Goal: Complete application form

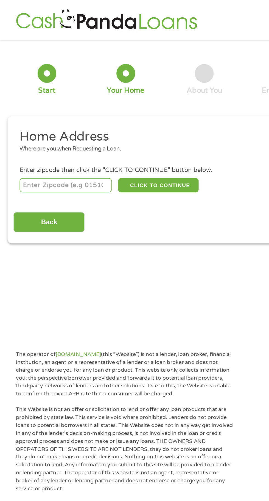
click at [30, 120] on input "number" at bounding box center [43, 121] width 61 height 9
type input "70363"
click at [115, 126] on button "CLICK TO CONTINUE" at bounding box center [104, 121] width 53 height 9
type input "70363"
type input "Houma"
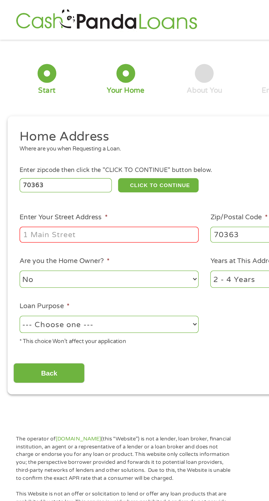
click at [26, 159] on input "Enter Your Street Address *" at bounding box center [72, 154] width 118 height 10
type input "[STREET_ADDRESS]"
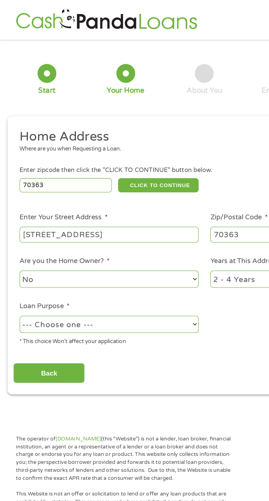
click at [105, 183] on select "No Yes" at bounding box center [72, 183] width 118 height 11
click at [13, 178] on select "No Yes" at bounding box center [72, 183] width 118 height 11
click at [115, 212] on select "--- Choose one --- Pay Bills Debt Consolidation Home Improvement Major Purchase…" at bounding box center [72, 213] width 118 height 11
select select "other"
click at [13, 208] on select "--- Choose one --- Pay Bills Debt Consolidation Home Improvement Major Purchase…" at bounding box center [72, 213] width 118 height 11
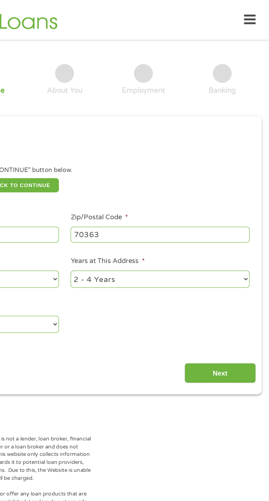
click at [237, 245] on input "Next" at bounding box center [237, 245] width 47 height 13
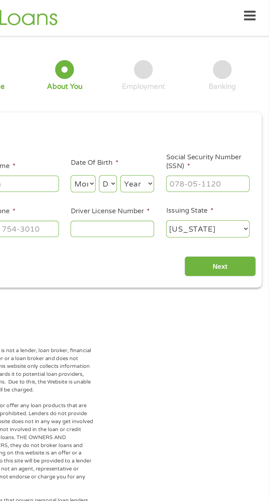
scroll to position [2, 0]
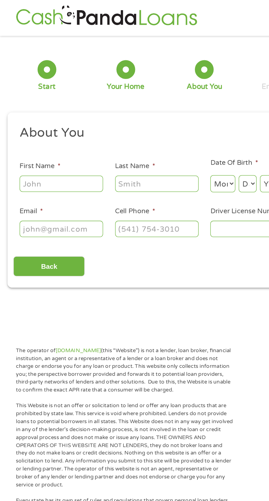
click at [53, 121] on input "First Name *" at bounding box center [40, 120] width 55 height 10
type input "[PERSON_NAME]"
type input "Cadiere"
type input "[EMAIL_ADDRESS][DOMAIN_NAME]"
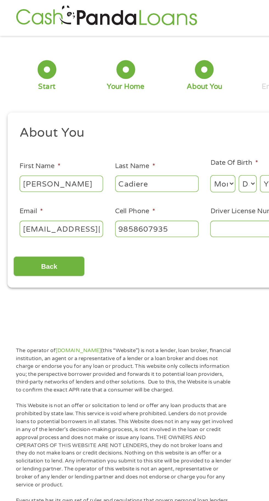
type input "[PHONE_NUMBER]"
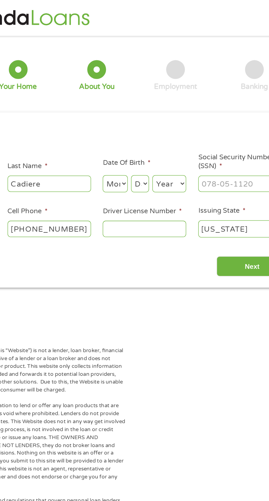
click at [147, 117] on select "Month 1 2 3 4 5 6 7 8 9 10 11 12" at bounding box center [147, 120] width 16 height 11
select select "12"
click at [139, 115] on select "Month 1 2 3 4 5 6 7 8 9 10 11 12" at bounding box center [147, 120] width 16 height 11
click at [163, 121] on select "Day 1 2 3 4 5 6 7 8 9 10 11 12 13 14 15 16 17 18 19 20 21 22 23 24 25 26 27 28 …" at bounding box center [163, 120] width 12 height 11
select select "16"
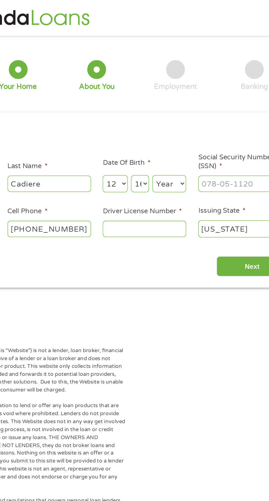
click at [157, 115] on select "Day 1 2 3 4 5 6 7 8 9 10 11 12 13 14 15 16 17 18 19 20 21 22 23 24 25 26 27 28 …" at bounding box center [163, 120] width 12 height 11
click at [183, 121] on select "Year [DATE] 2006 2005 2004 2003 2002 2001 2000 1999 1998 1997 1996 1995 1994 19…" at bounding box center [182, 120] width 22 height 11
select select "1983"
click at [171, 115] on select "Year [DATE] 2006 2005 2004 2003 2002 2001 2000 1999 1998 1997 1996 1995 1994 19…" at bounding box center [182, 120] width 22 height 11
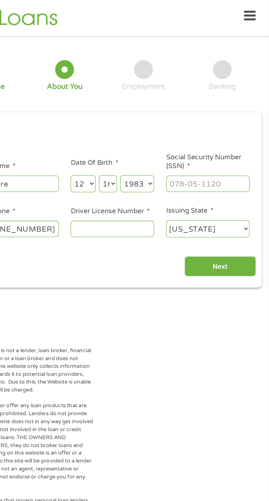
click at [229, 123] on input "Social Security Number (SSN) *" at bounding box center [229, 120] width 55 height 10
type input "435-57-0752"
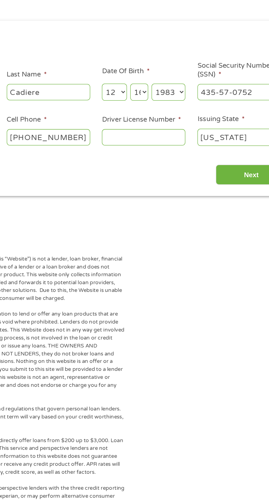
click at [182, 152] on input "Driver License Number *" at bounding box center [166, 150] width 55 height 10
type input "008373817"
click at [234, 172] on input "Next" at bounding box center [237, 175] width 47 height 13
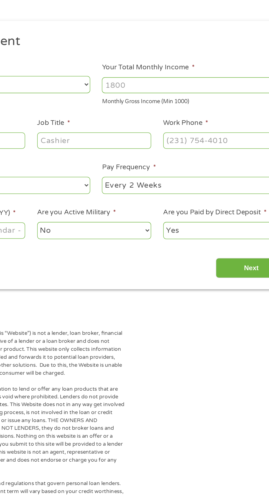
scroll to position [2, 2]
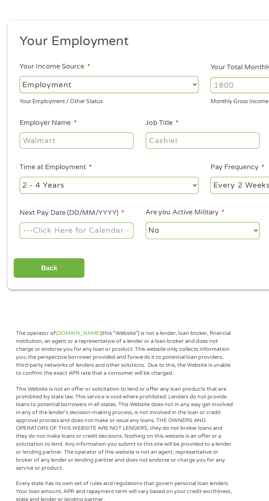
click at [113, 111] on select "--- Choose one --- Employment [DEMOGRAPHIC_DATA] Benefits" at bounding box center [72, 115] width 118 height 11
select select "benefits"
click at [13, 110] on select "--- Choose one --- Employment [DEMOGRAPHIC_DATA] Benefits" at bounding box center [72, 115] width 118 height 11
type input "Other"
type input "[PHONE_NUMBER]"
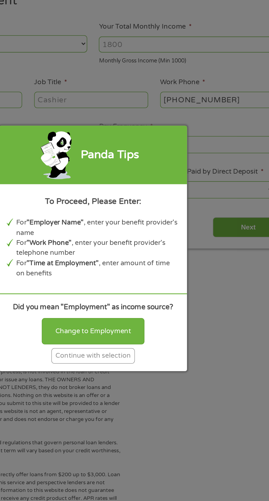
scroll to position [2, 0]
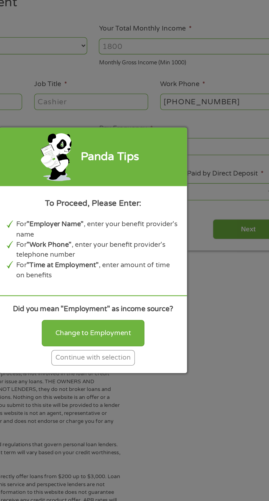
click at [148, 313] on div "Change to Employment" at bounding box center [135, 304] width 68 height 17
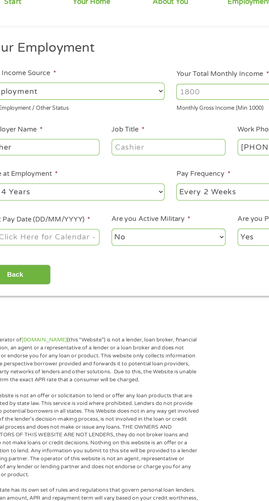
click at [99, 114] on select "--- Choose one --- Employment [DEMOGRAPHIC_DATA] Benefits" at bounding box center [72, 115] width 118 height 11
select select "benefits"
click at [13, 110] on select "--- Choose one --- Employment [DEMOGRAPHIC_DATA] Benefits" at bounding box center [72, 115] width 118 height 11
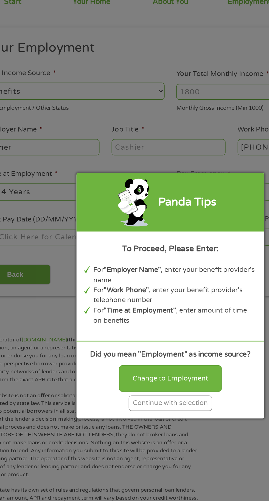
click at [145, 323] on div "Continue with selection" at bounding box center [134, 321] width 55 height 10
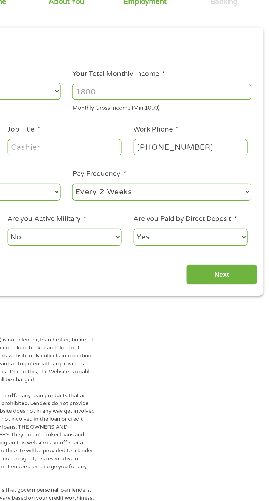
click at [202, 118] on input "Your Total Monthly Income *" at bounding box center [198, 116] width 118 height 10
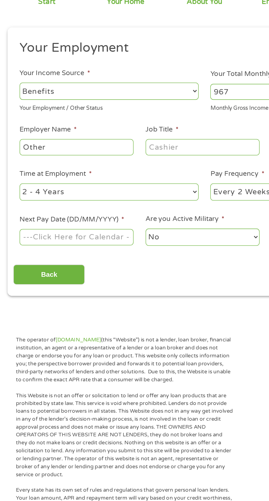
type input "967"
click at [66, 153] on input "Other" at bounding box center [50, 152] width 75 height 10
click at [31, 151] on input "OtherSSI" at bounding box center [50, 152] width 75 height 10
type input "SSI"
click at [131, 153] on input "Job Title *" at bounding box center [133, 152] width 75 height 10
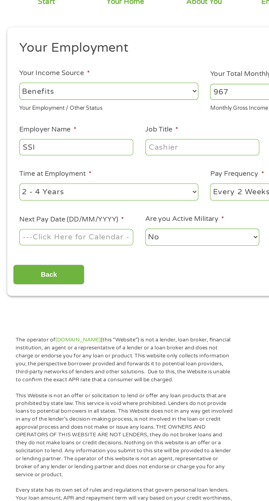
click at [109, 184] on select "--- Choose one --- 1 Year or less 1 - 2 Years 2 - 4 Years Over 4 Years" at bounding box center [72, 181] width 118 height 11
select select "60months"
click at [13, 176] on select "--- Choose one --- 1 Year or less 1 - 2 Years 2 - 4 Years Over 4 Years" at bounding box center [72, 181] width 118 height 11
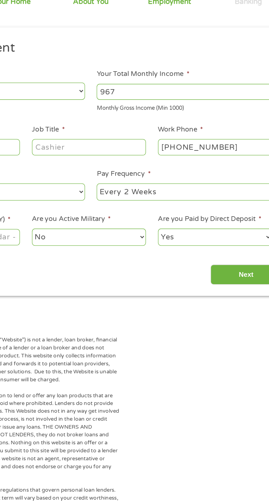
click at [208, 179] on select "--- Choose one --- Every 2 Weeks Every Week Monthly Semi-Monthly" at bounding box center [198, 181] width 118 height 11
select select "monthly"
click at [139, 176] on select "--- Choose one --- Every 2 Weeks Every Week Monthly Semi-Monthly" at bounding box center [198, 181] width 118 height 11
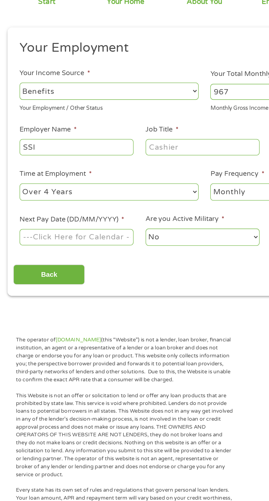
click at [67, 211] on body "Home Get Loan Offer How it works FAQs Blog Cash Loans Quick Loans Online Loans …" at bounding box center [134, 417] width 269 height 838
click at [53, 209] on input "Next Pay Date (DD/MM/YYYY) *" at bounding box center [50, 211] width 75 height 10
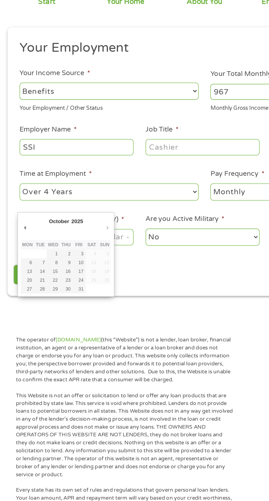
type input "[DATE]"
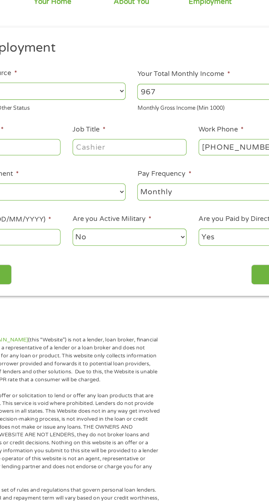
click at [162, 216] on select "No Yes" at bounding box center [133, 211] width 75 height 11
click at [96, 206] on select "No Yes" at bounding box center [133, 211] width 75 height 11
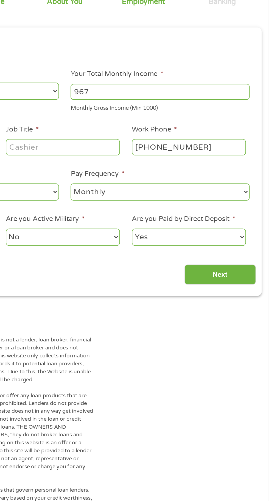
click at [239, 237] on input "Next" at bounding box center [237, 236] width 47 height 13
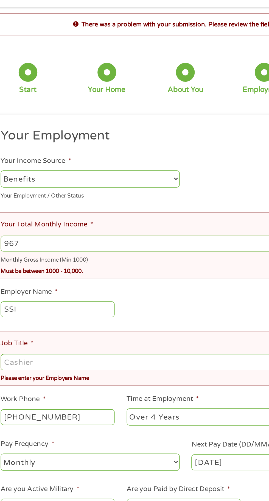
click at [56, 177] on input "967" at bounding box center [135, 179] width 244 height 10
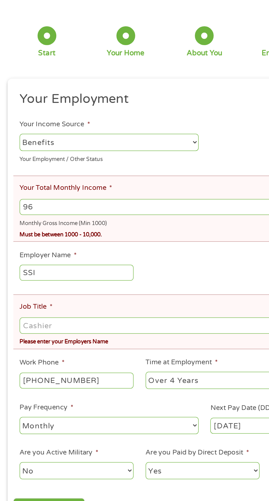
type input "9"
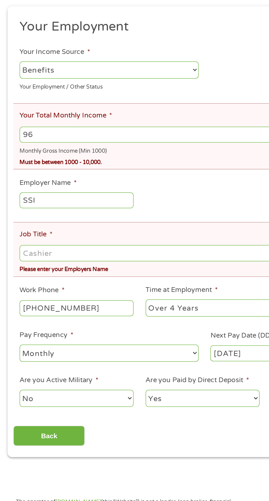
type input "9"
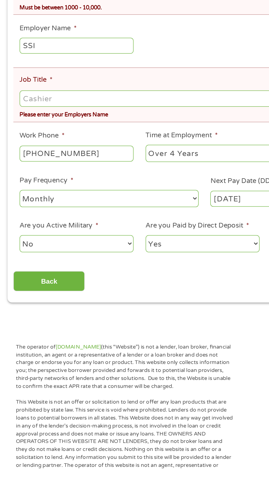
type input "1000"
click at [109, 260] on input "Job Title *" at bounding box center [135, 257] width 244 height 10
click at [51, 257] on input "Job Title *" at bounding box center [135, 257] width 244 height 10
type input "N"
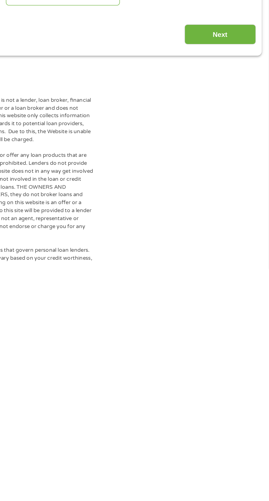
type input "Disabled"
click at [245, 352] on input "Next" at bounding box center [237, 346] width 47 height 13
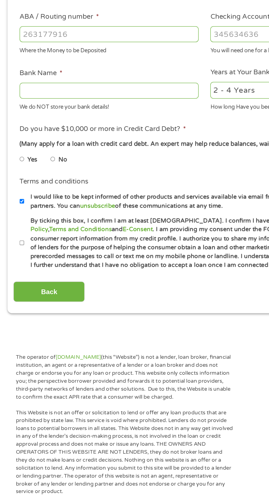
click at [15, 330] on input "By ticking this box, I confirm I am at least [DEMOGRAPHIC_DATA]. I confirm I ha…" at bounding box center [14, 331] width 3 height 9
checkbox input "true"
click at [37, 278] on input "No" at bounding box center [34, 276] width 3 height 9
radio input "true"
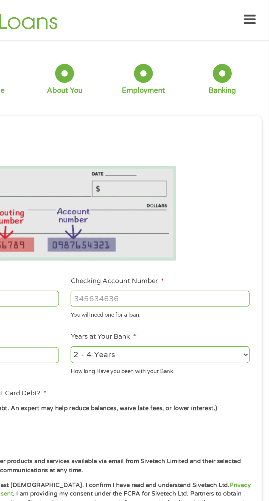
scroll to position [0, 0]
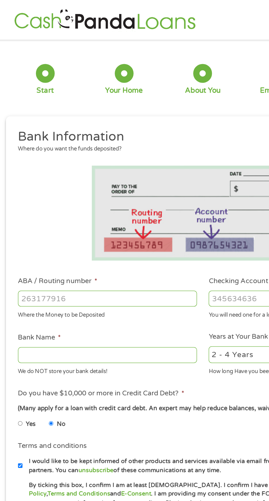
click at [33, 198] on input "ABA / Routing number *" at bounding box center [72, 196] width 118 height 10
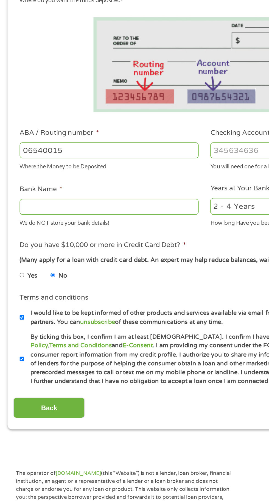
type input "065400153"
type input "WHITNEY BANK"
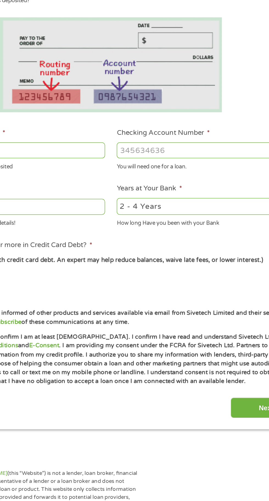
type input "065400153"
click at [158, 199] on input "Checking Account Number *" at bounding box center [198, 196] width 118 height 10
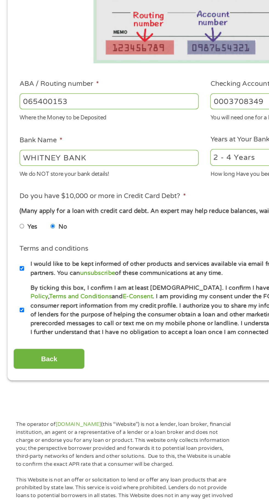
type input "0003708349"
click at [64, 234] on input "WHITNEY BANK" at bounding box center [72, 233] width 118 height 10
type input "W"
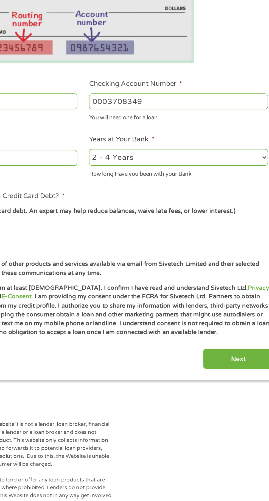
type input "[PERSON_NAME]"
click at [160, 236] on select "2 - 4 Years 6 - 12 Months 1 - 2 Years Over 4 Years" at bounding box center [198, 233] width 118 height 11
select select "60months"
click at [139, 228] on select "2 - 4 Years 6 - 12 Months 1 - 2 Years Over 4 Years" at bounding box center [198, 233] width 118 height 11
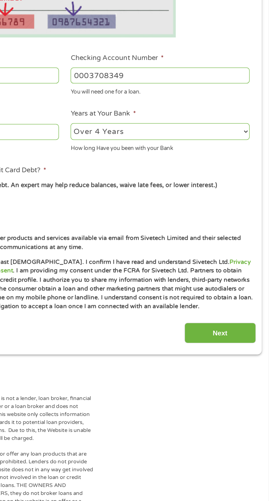
click at [231, 362] on input "Next" at bounding box center [237, 365] width 47 height 13
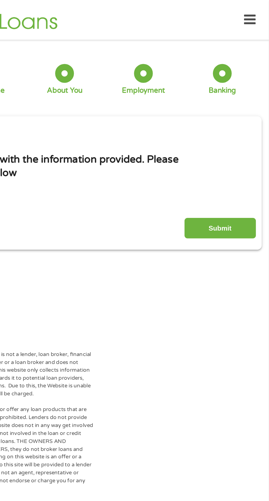
click at [230, 147] on input "Submit" at bounding box center [237, 149] width 47 height 13
